Goal: Task Accomplishment & Management: Use online tool/utility

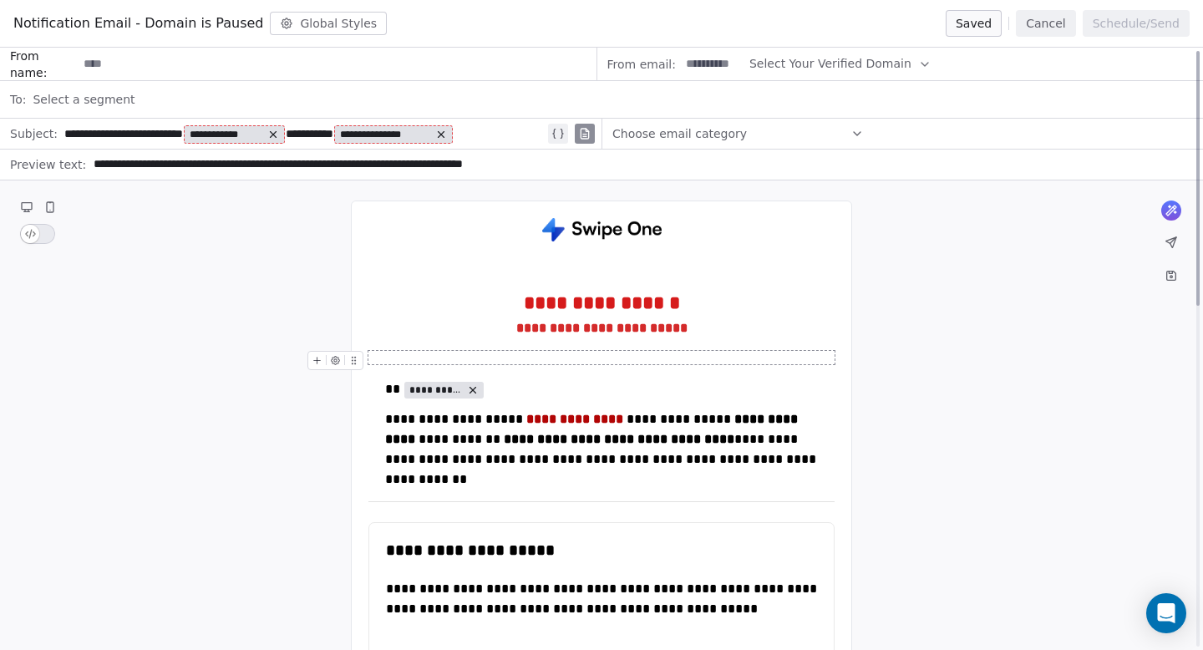
click at [1056, 25] on button "Cancel" at bounding box center [1044, 23] width 59 height 27
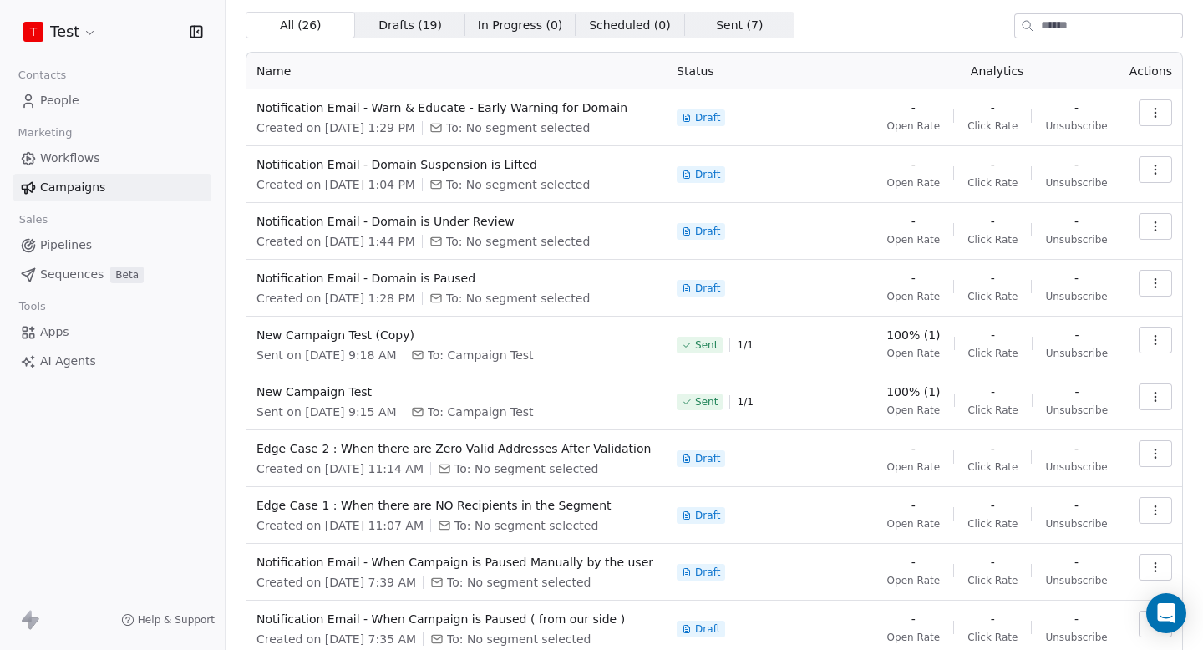
scroll to position [39, 0]
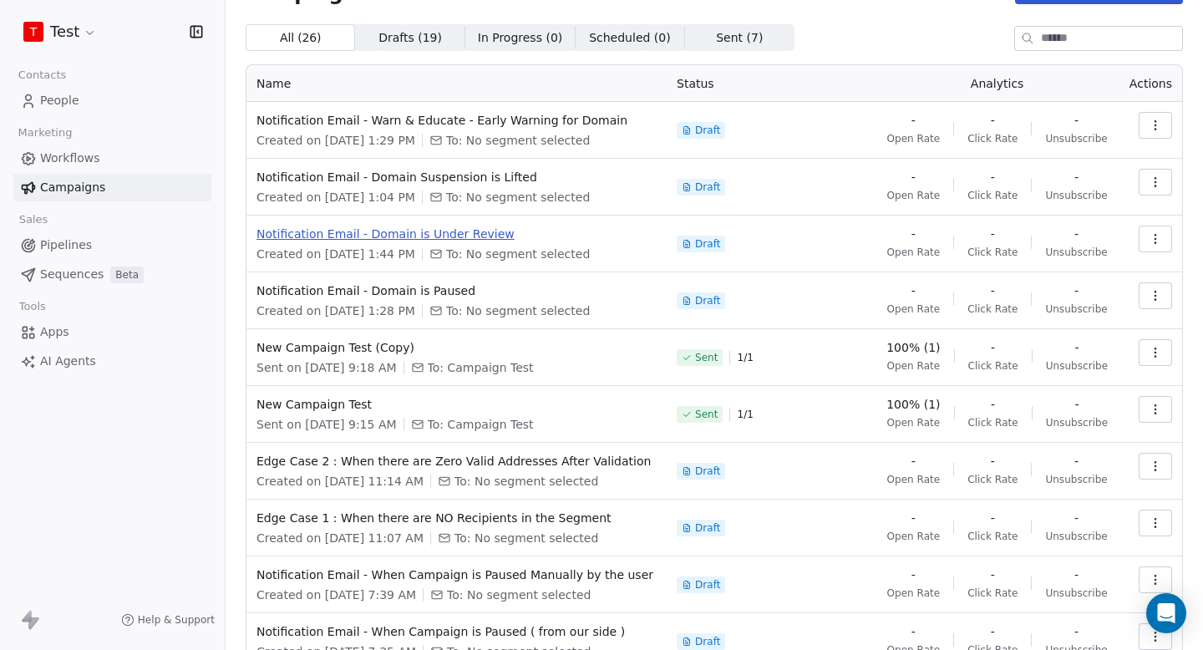
click at [461, 230] on span "Notification Email - Domain is Under Review" at bounding box center [456, 233] width 400 height 17
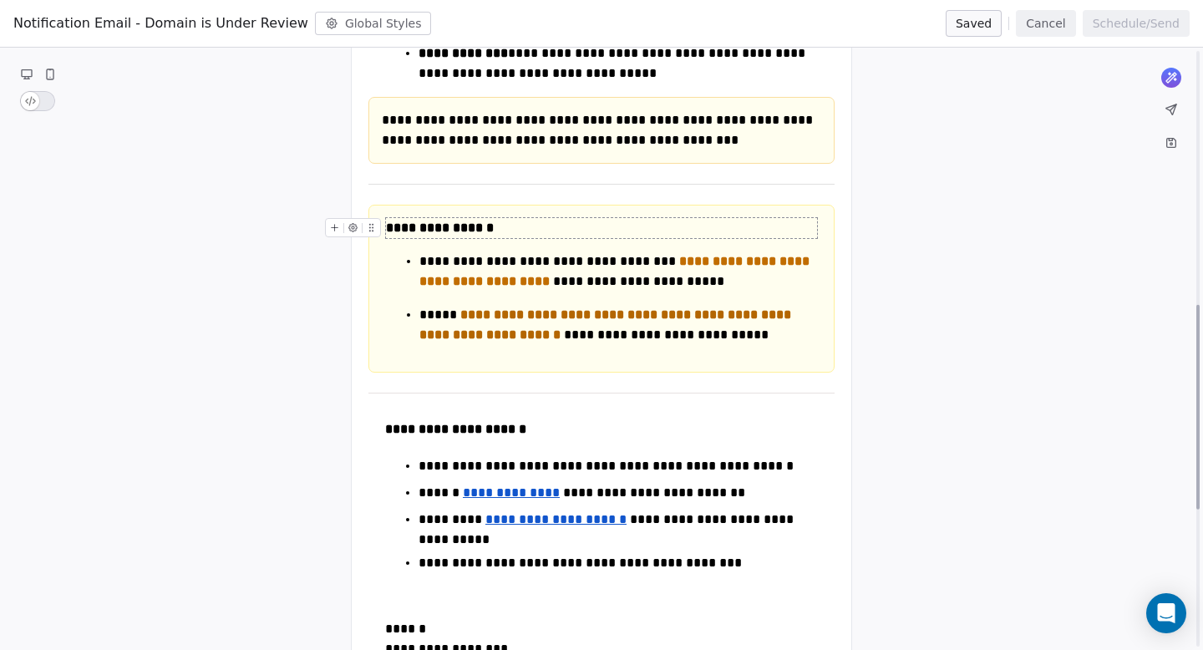
scroll to position [746, 0]
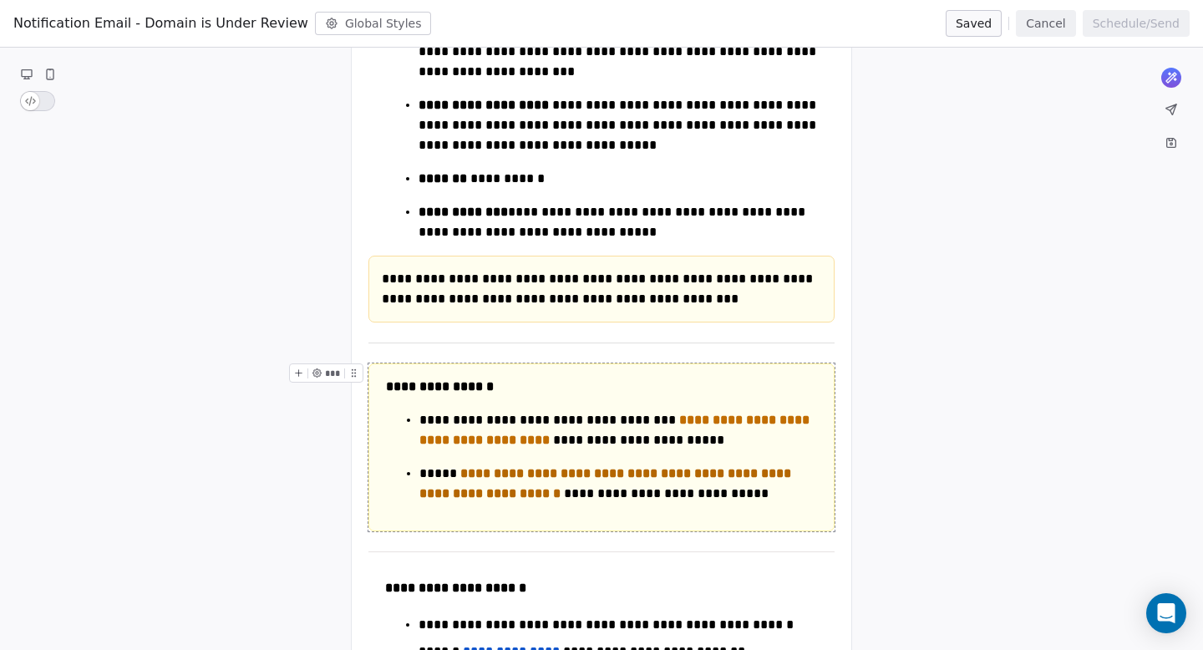
click at [1036, 19] on button "Cancel" at bounding box center [1044, 23] width 59 height 27
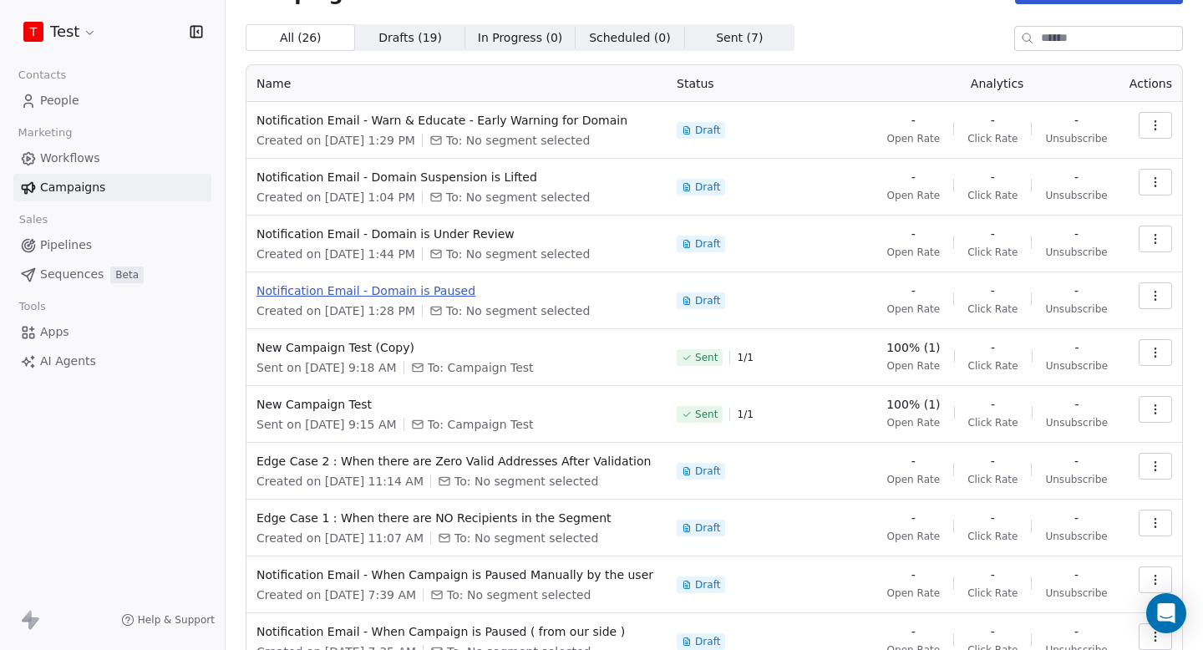
click at [397, 291] on span "Notification Email - Domain is Paused" at bounding box center [456, 290] width 400 height 17
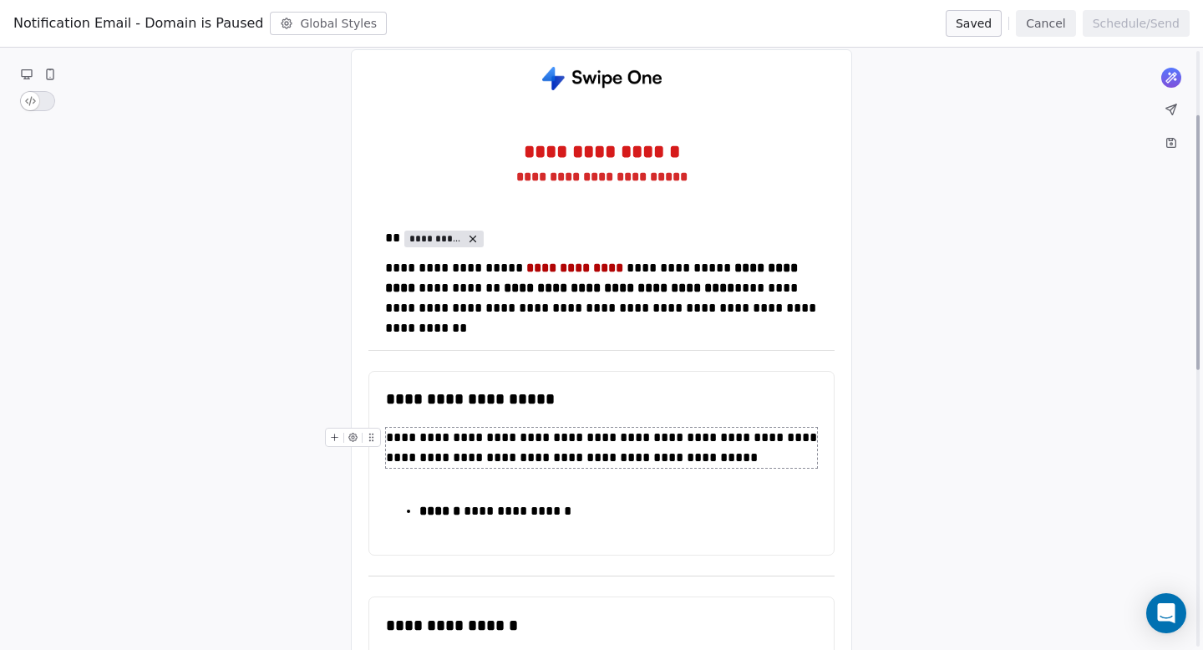
scroll to position [0, 0]
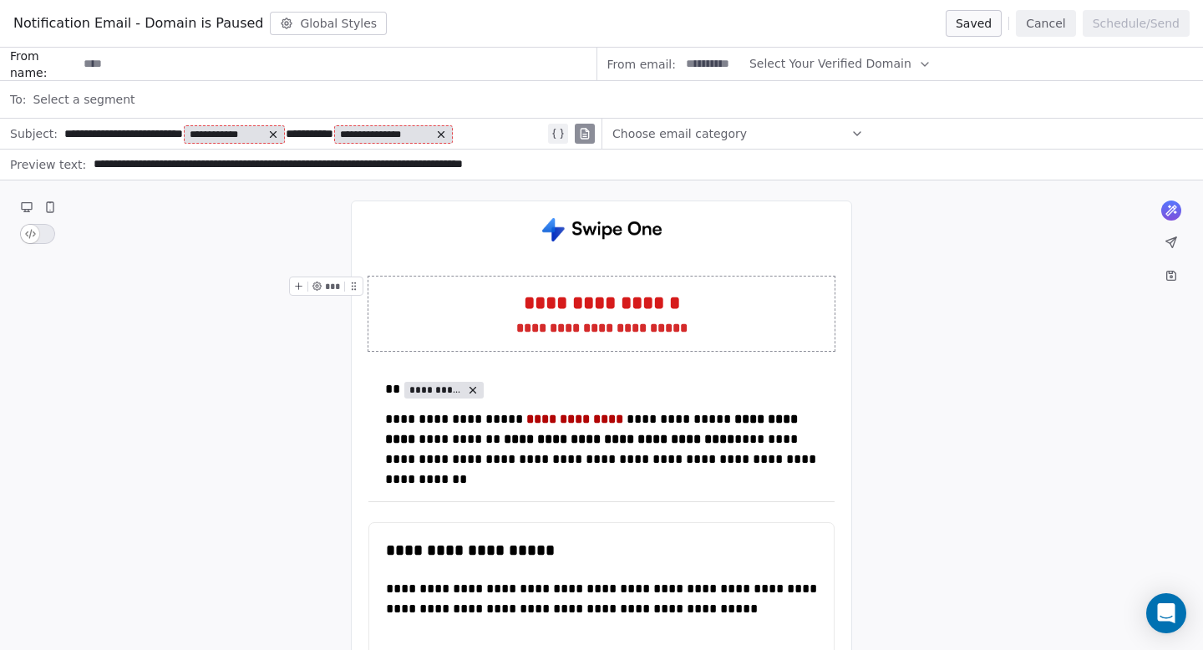
click at [1054, 26] on button "Cancel" at bounding box center [1044, 23] width 59 height 27
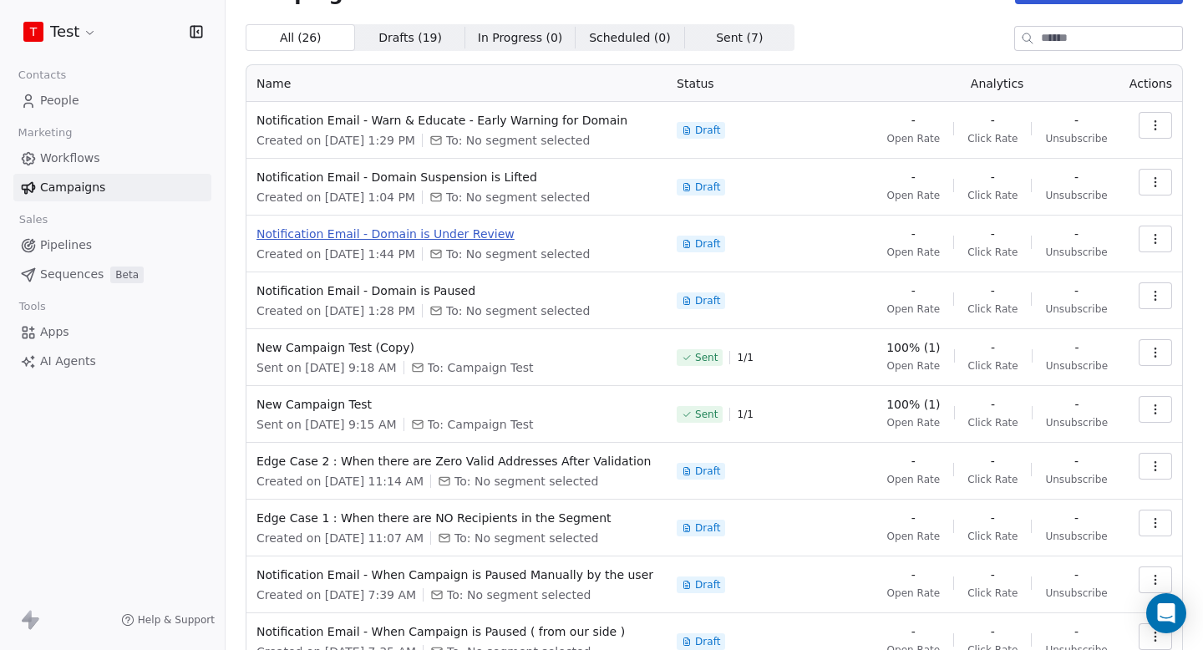
click at [420, 230] on span "Notification Email - Domain is Under Review" at bounding box center [456, 233] width 400 height 17
